Goal: Task Accomplishment & Management: Manage account settings

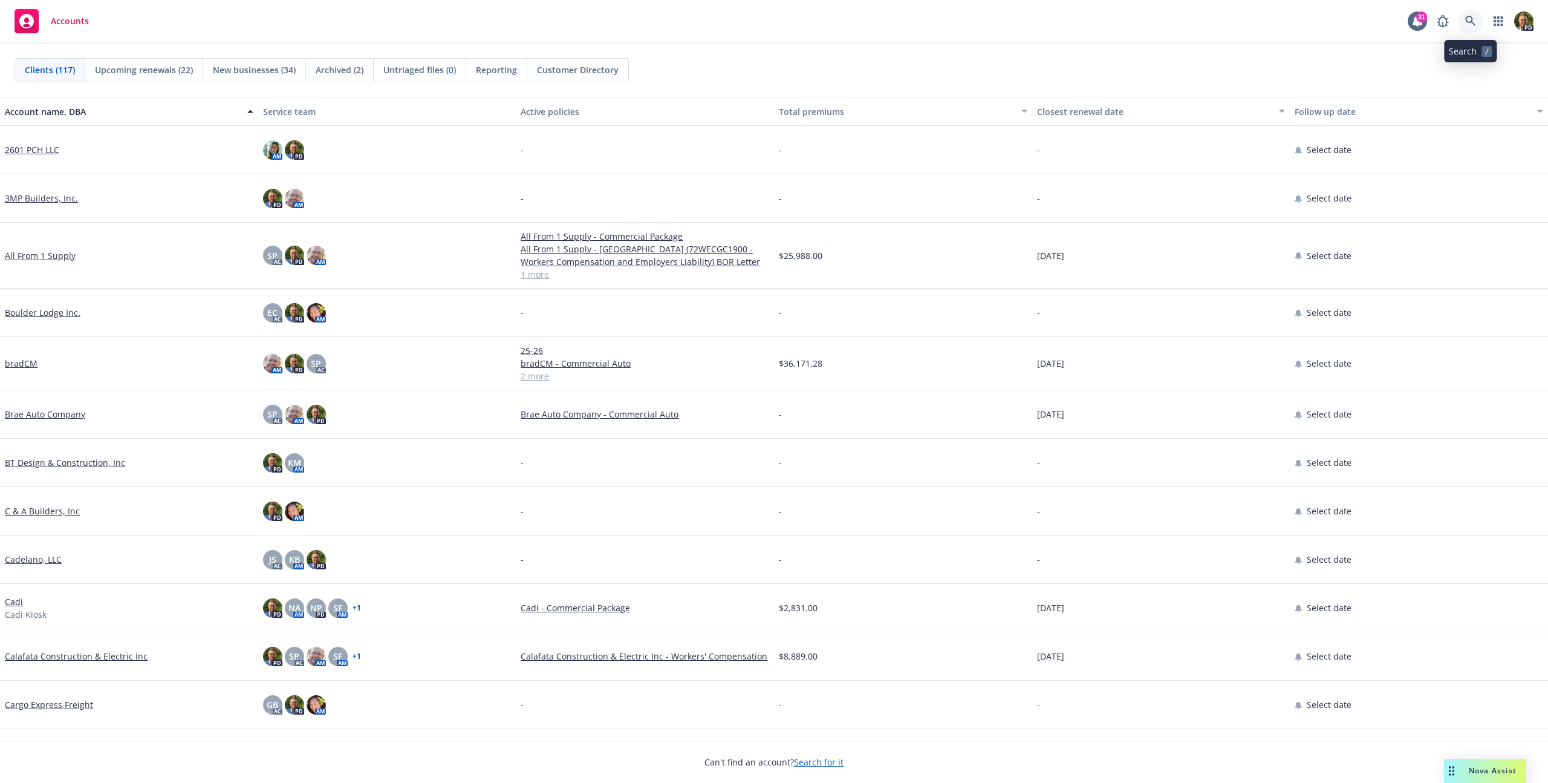
click at [1471, 21] on icon at bounding box center [1470, 21] width 11 height 11
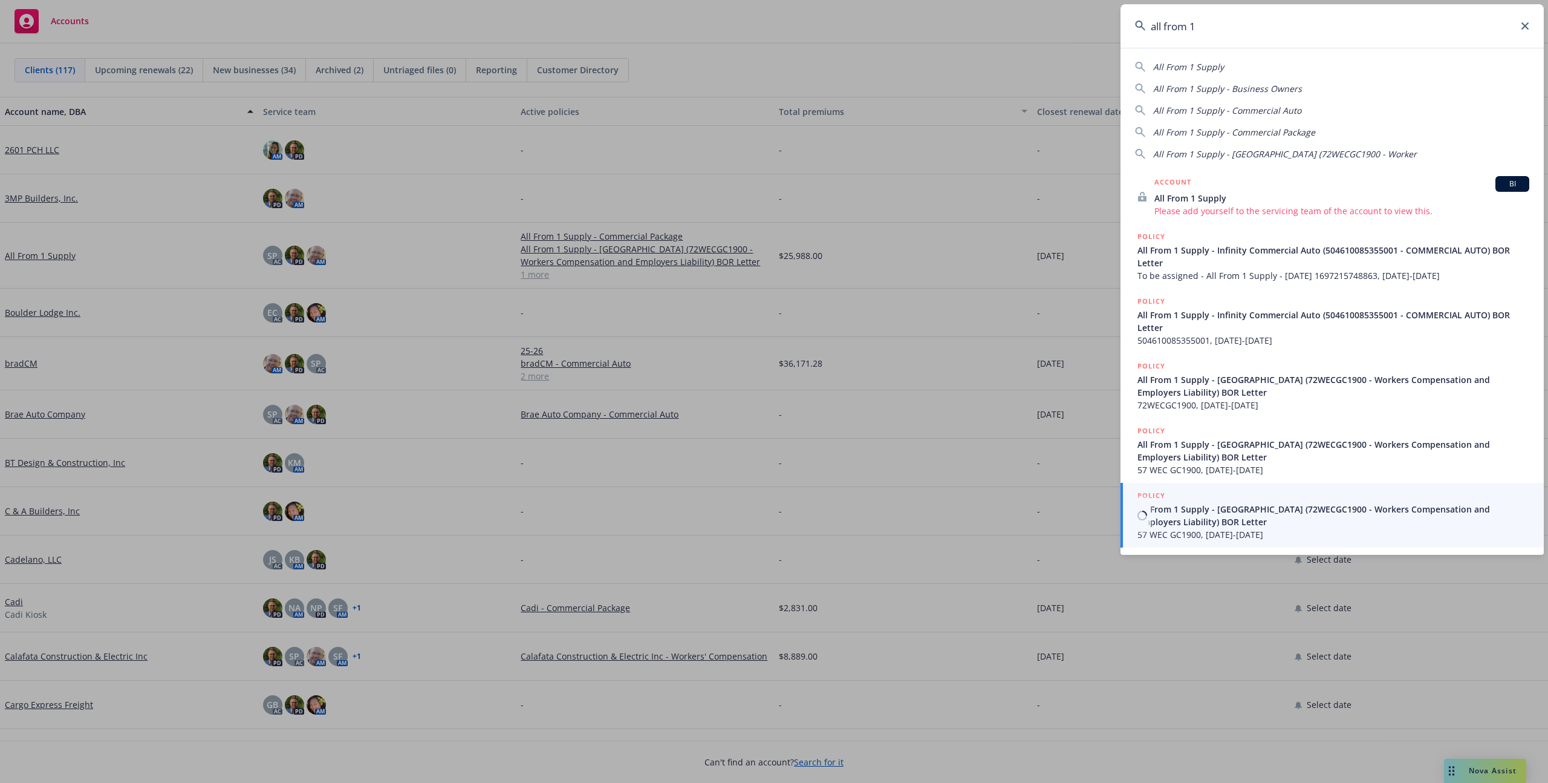
type input "all from 1"
click at [1193, 509] on span "All From 1 Supply - [GEOGRAPHIC_DATA] (72WECGC1900 - Workers Compensation and E…" at bounding box center [1334, 515] width 392 height 25
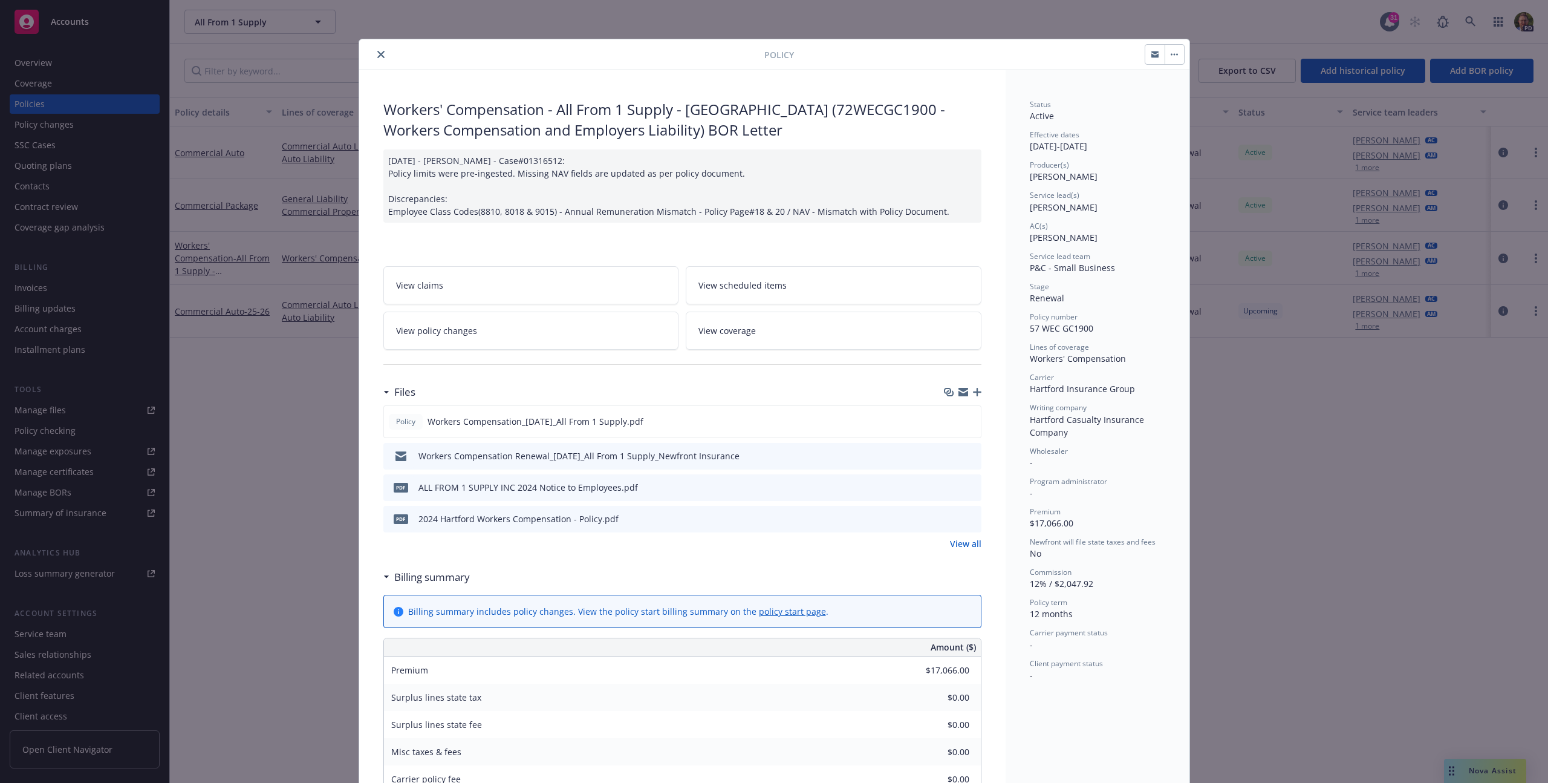
click at [377, 54] on icon "close" at bounding box center [380, 54] width 7 height 7
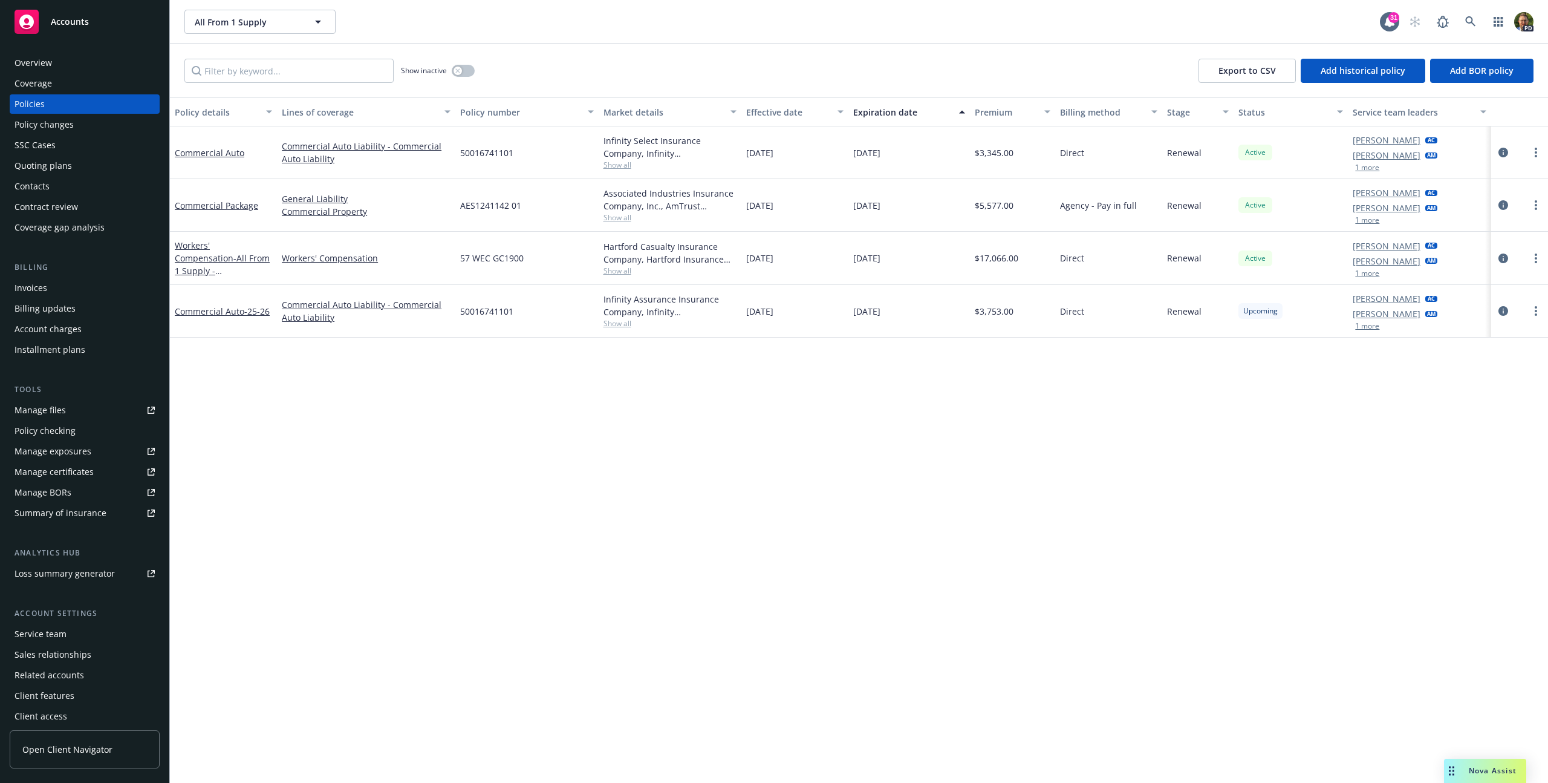
click at [55, 192] on div "Contacts" at bounding box center [85, 186] width 140 height 19
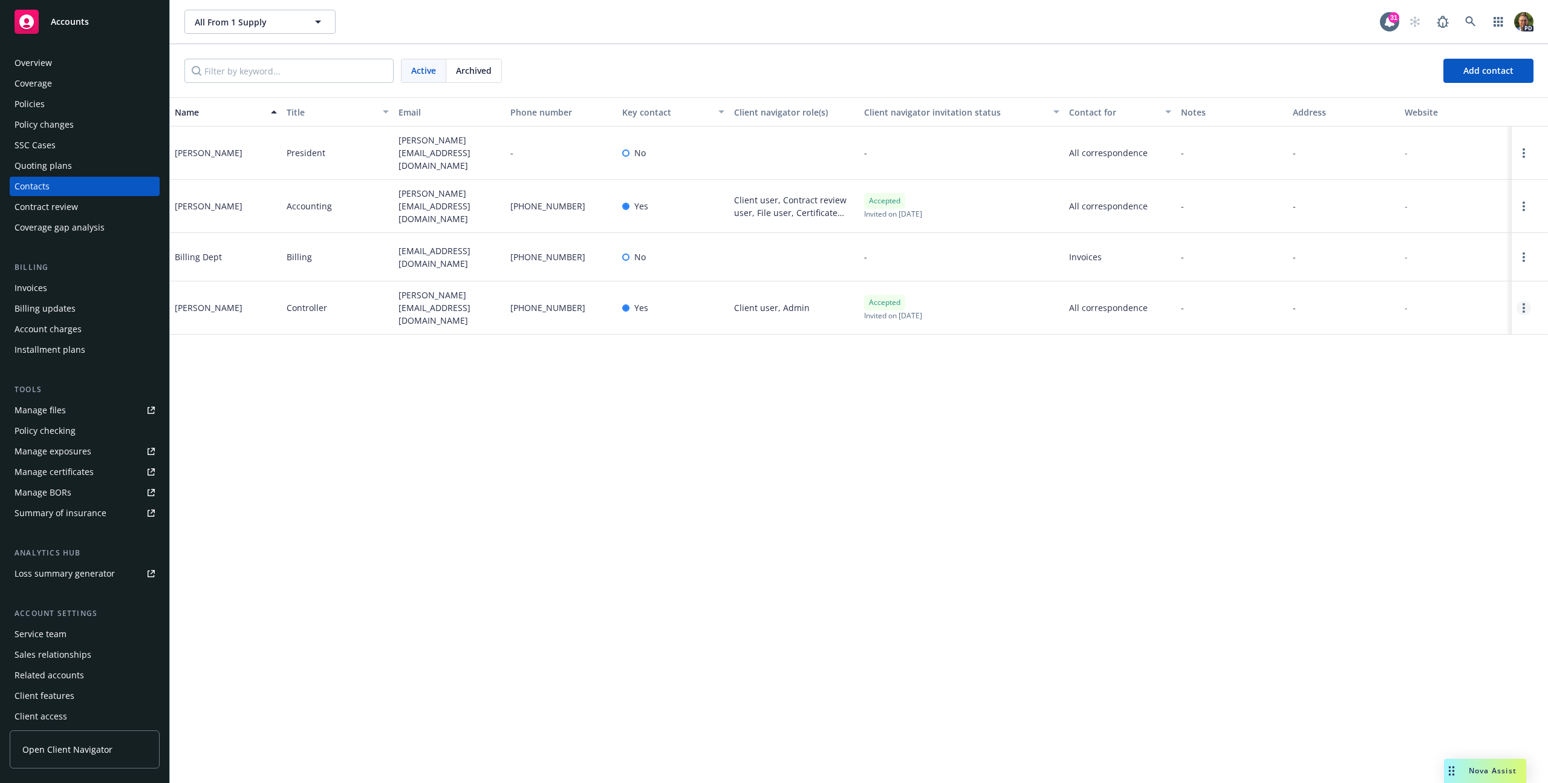
click at [1525, 301] on link "Open options" at bounding box center [1524, 308] width 15 height 15
click at [1424, 217] on link "Reset password" at bounding box center [1432, 228] width 165 height 24
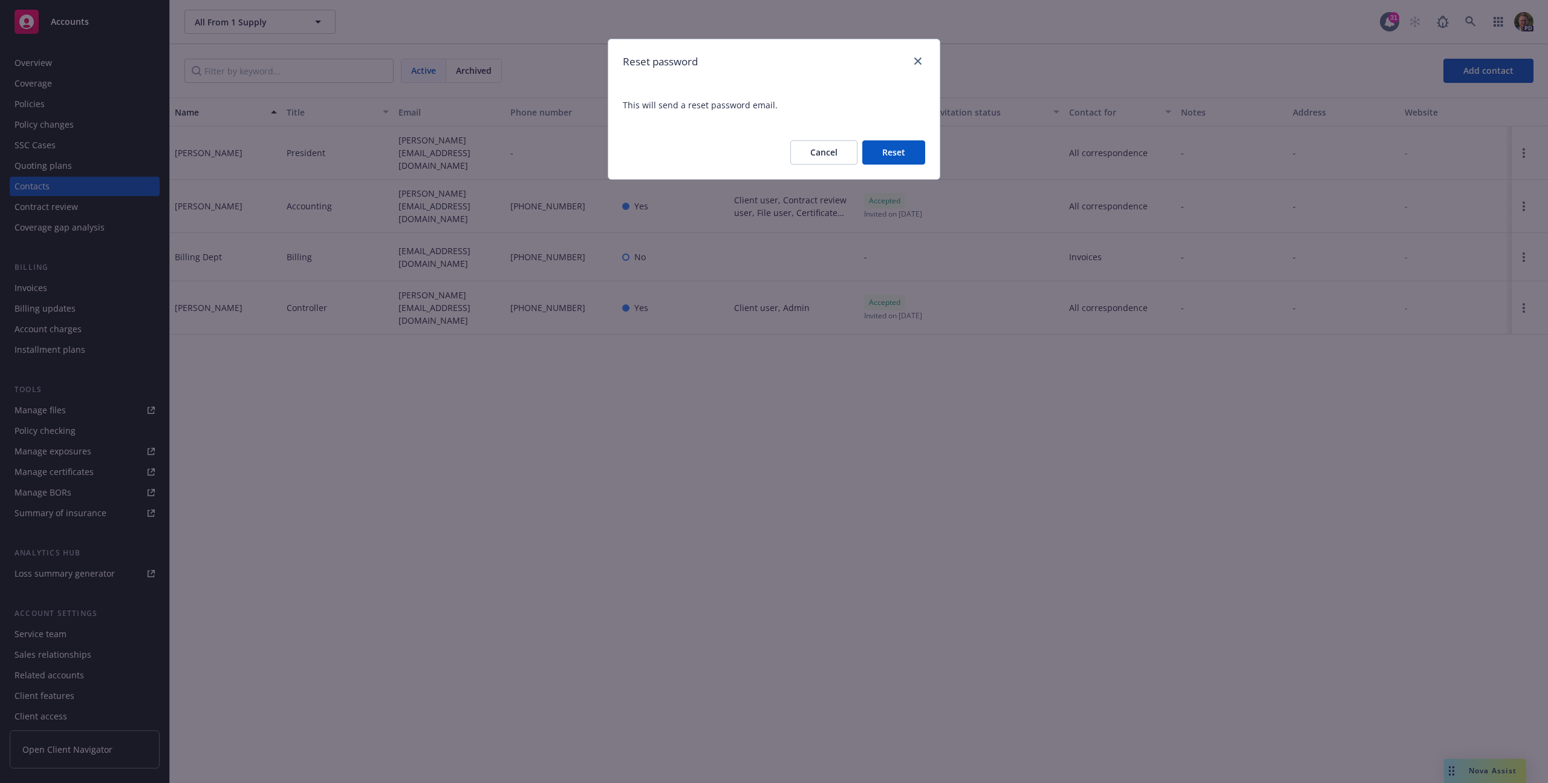
click at [832, 154] on button "Cancel" at bounding box center [823, 152] width 67 height 24
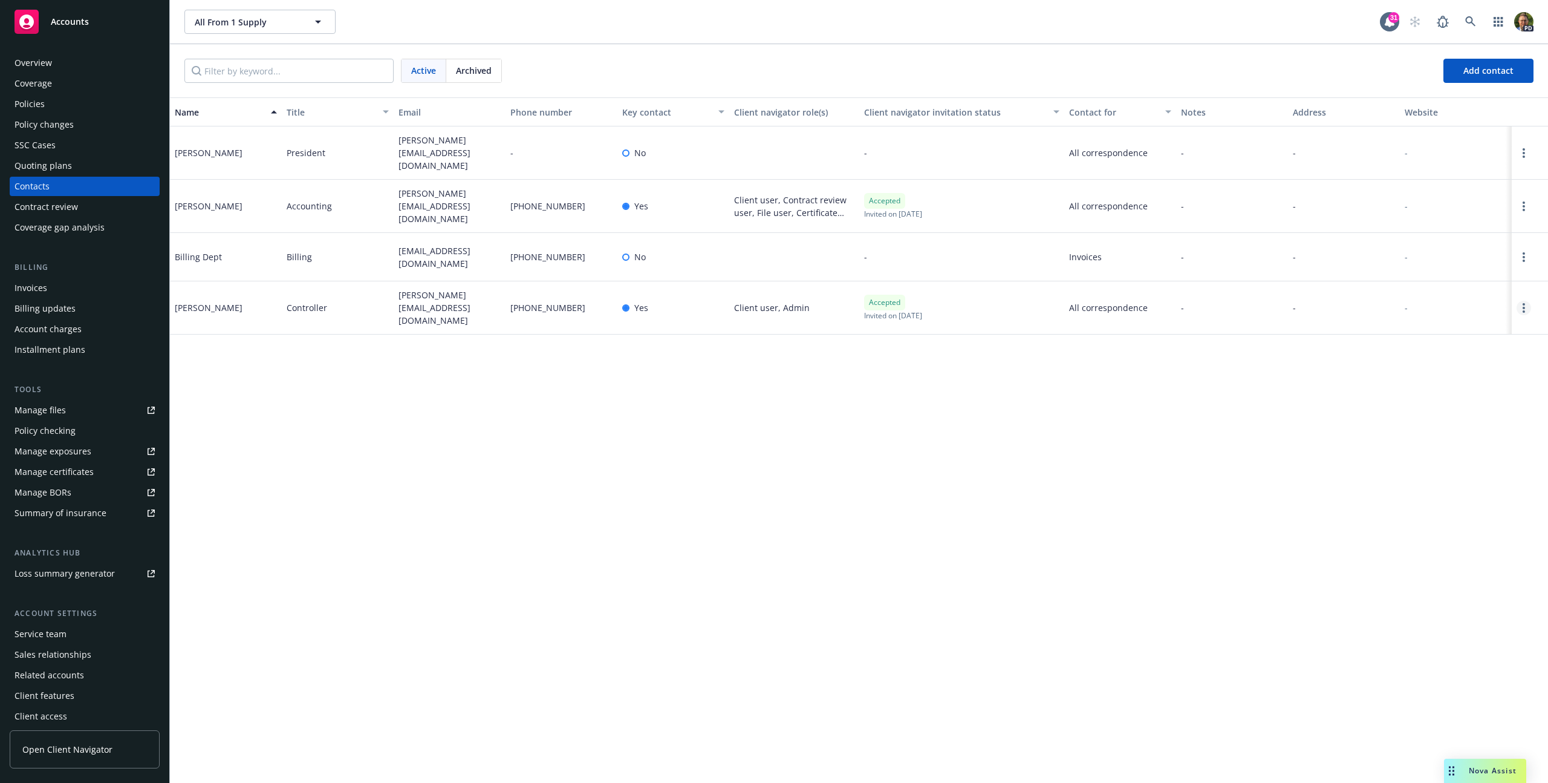
click at [1531, 301] on link "Open options" at bounding box center [1524, 308] width 15 height 15
click at [1434, 207] on link "Edit contact" at bounding box center [1432, 204] width 165 height 24
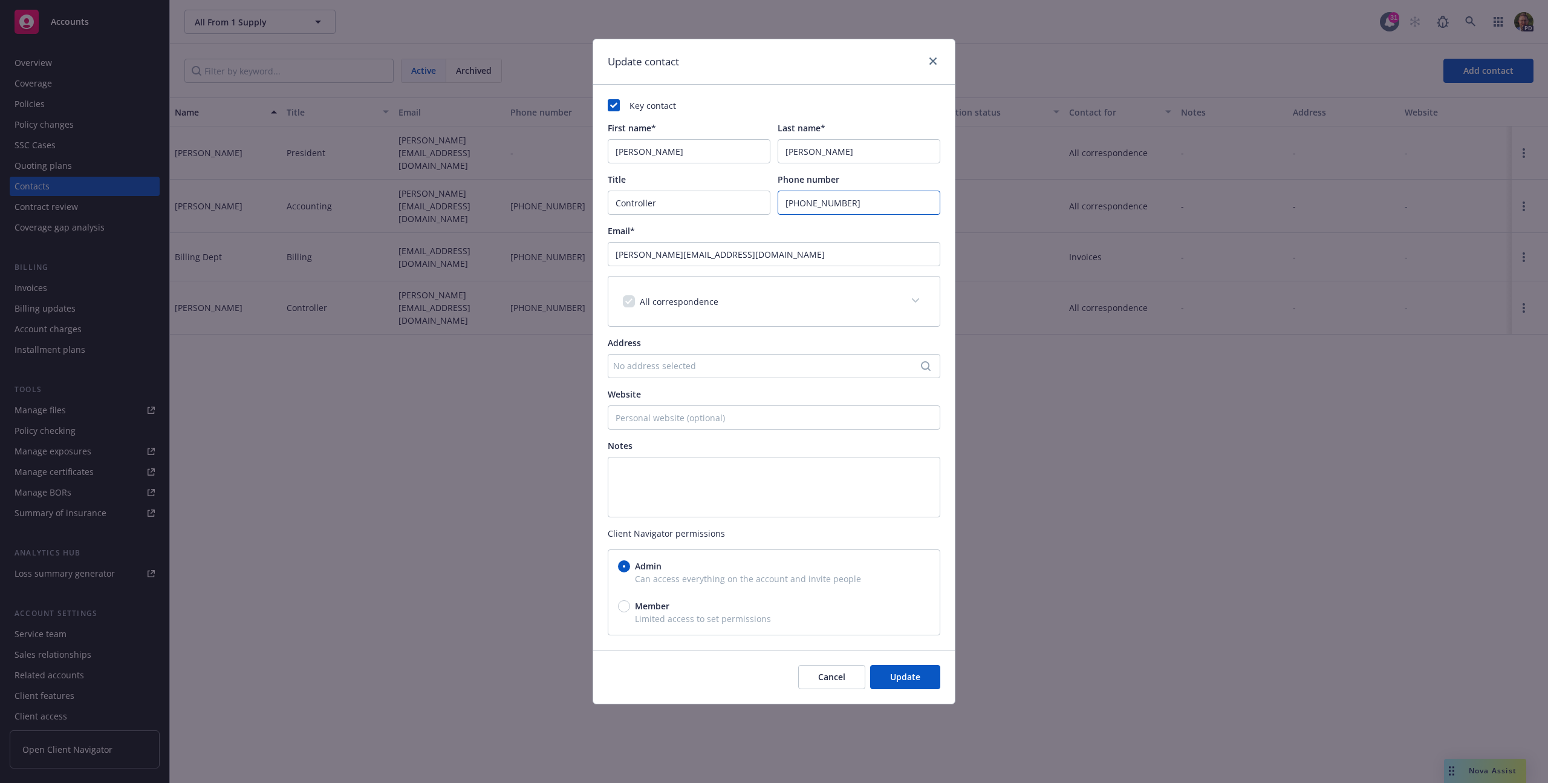
click at [839, 202] on input "[PHONE_NUMBER]" at bounding box center [859, 203] width 163 height 24
paste input "[PHONE_NUMBER]"
type input "[PHONE_NUMBER]"
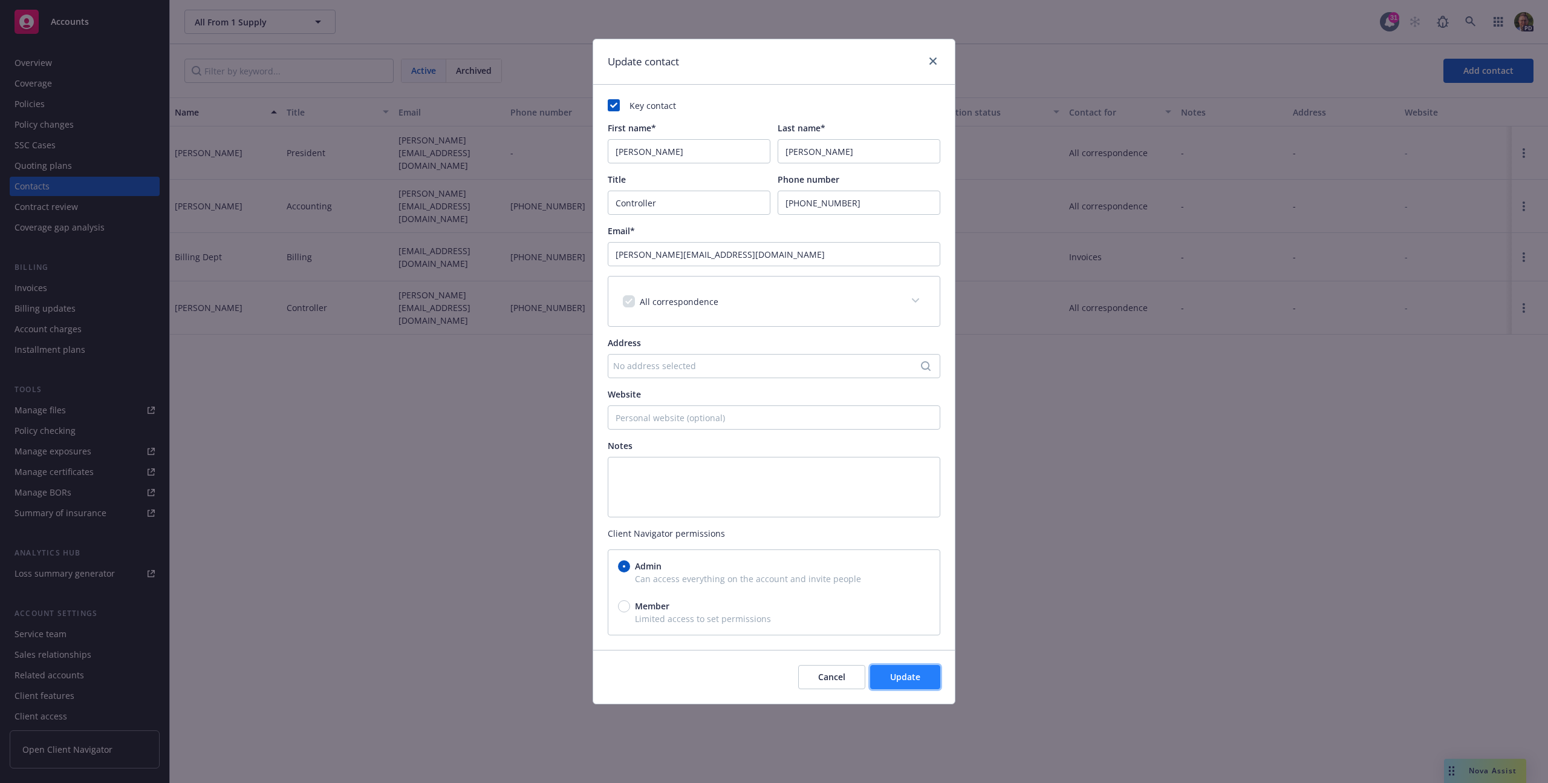
click at [899, 675] on span "Update" at bounding box center [905, 676] width 30 height 11
